Goal: Task Accomplishment & Management: Use online tool/utility

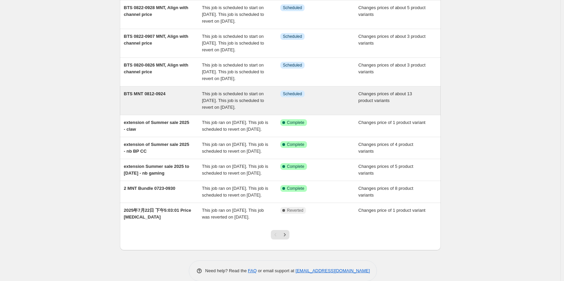
scroll to position [101, 0]
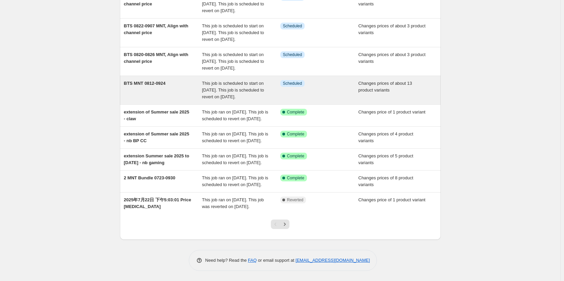
click at [185, 100] on div "BTS MNT 0812-0924" at bounding box center [163, 90] width 78 height 20
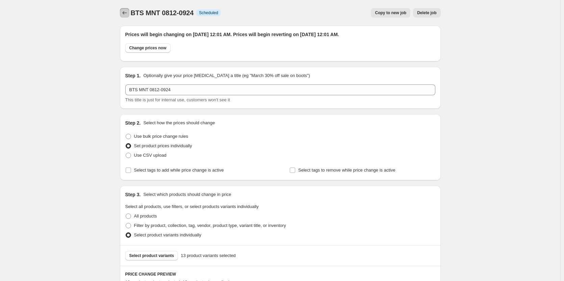
click at [123, 12] on icon "Price change jobs" at bounding box center [124, 12] width 7 height 7
